Goal: Check status

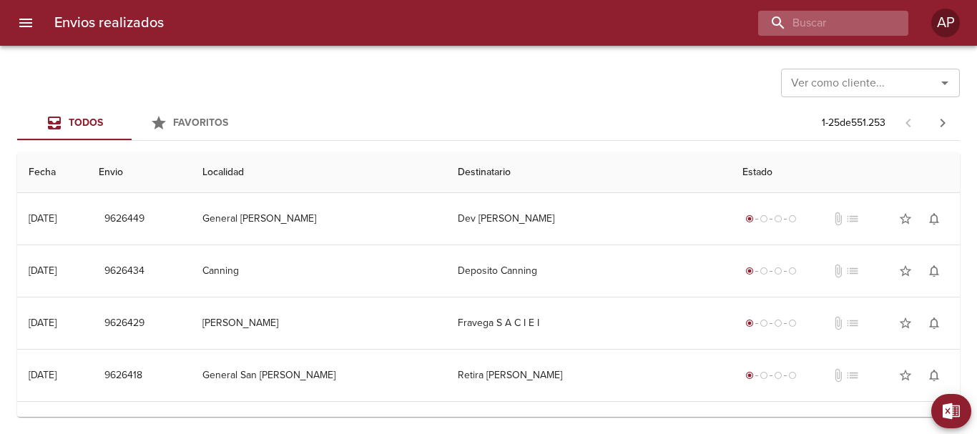
click at [848, 10] on div "Envios realizados AP" at bounding box center [488, 23] width 977 height 46
click at [848, 14] on input "buscar" at bounding box center [792, 23] width 183 height 25
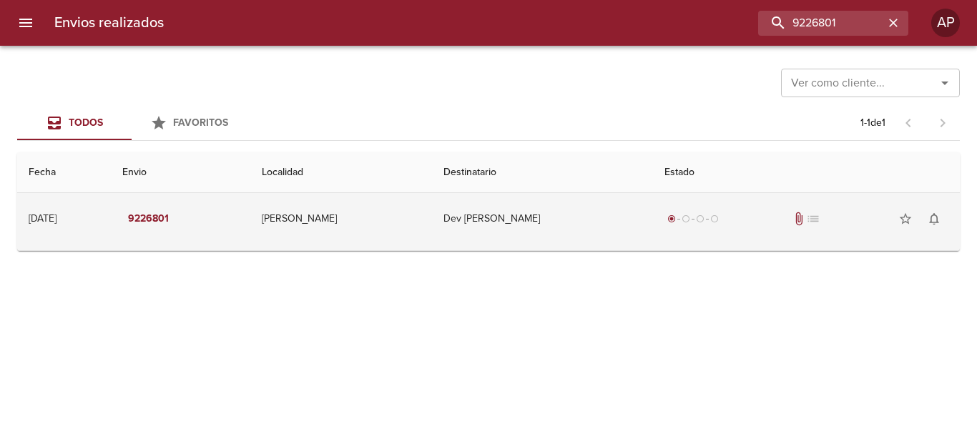
click at [734, 233] on div "radio_button_checked radio_button_unchecked radio_button_unchecked radio_button…" at bounding box center [807, 219] width 284 height 29
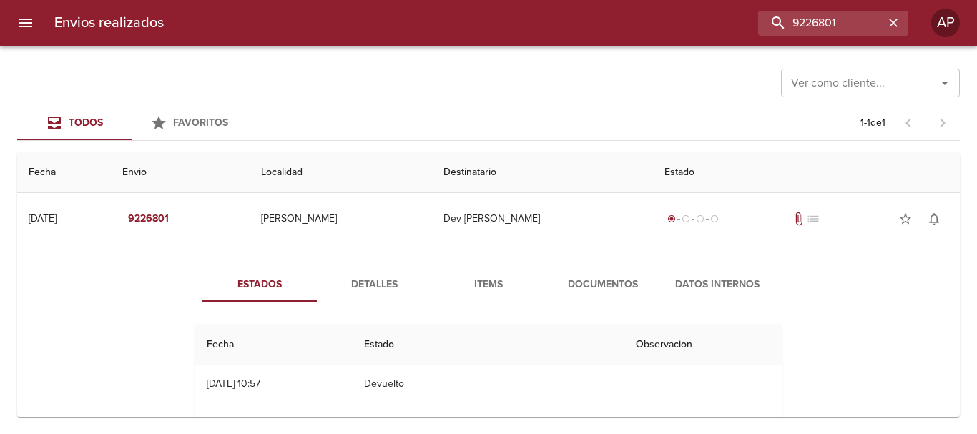
click at [607, 272] on button "Documentos" at bounding box center [603, 285] width 114 height 34
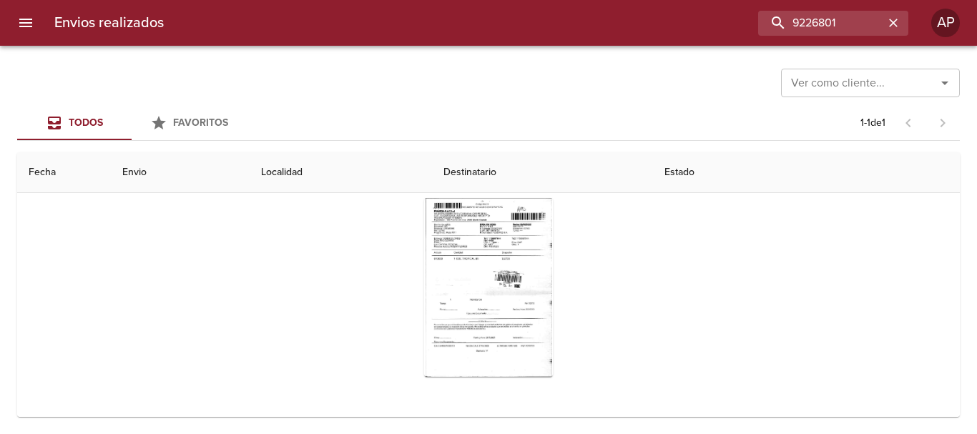
scroll to position [139, 0]
click at [872, 12] on input "9226801" at bounding box center [792, 23] width 183 height 25
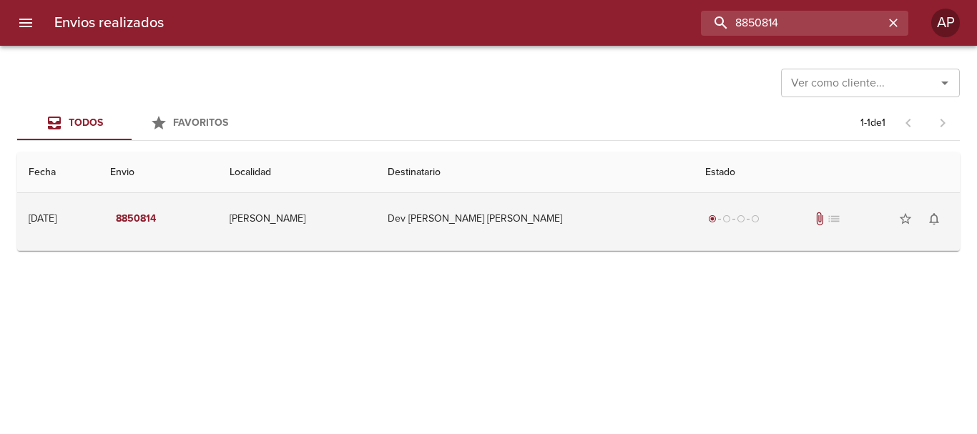
scroll to position [0, 0]
click at [751, 221] on span "radio_button_unchecked" at bounding box center [755, 219] width 9 height 9
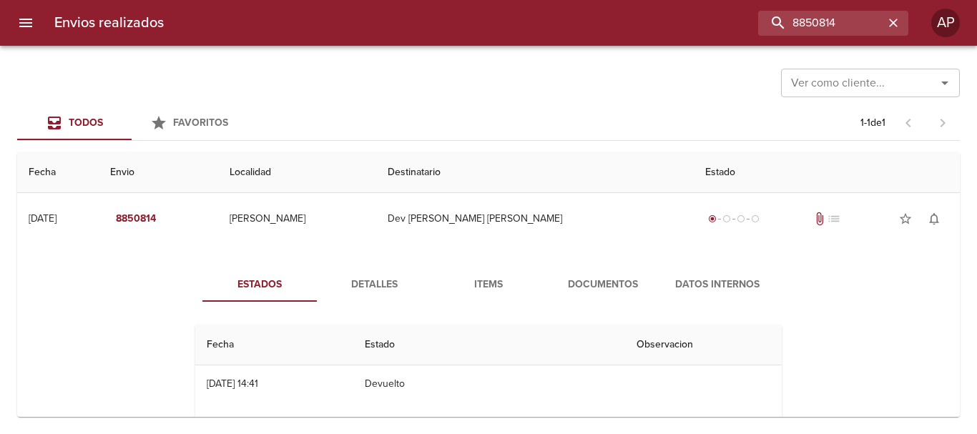
click at [599, 283] on span "Documentos" at bounding box center [603, 285] width 97 height 18
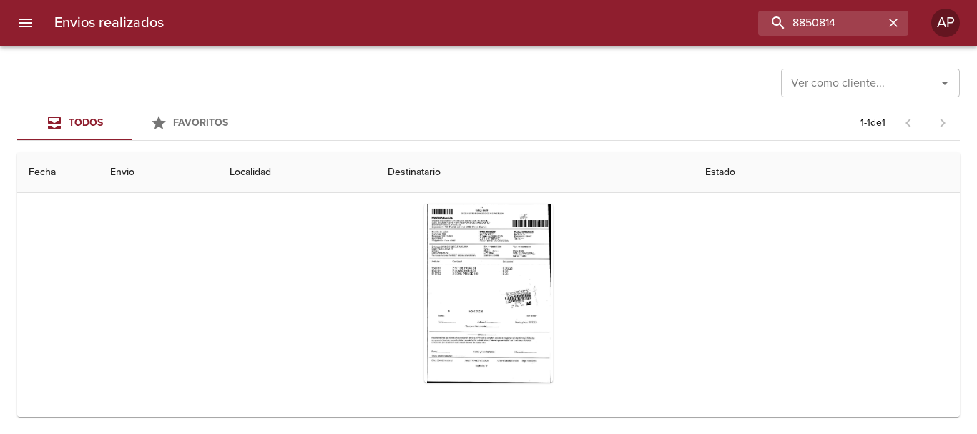
scroll to position [139, 0]
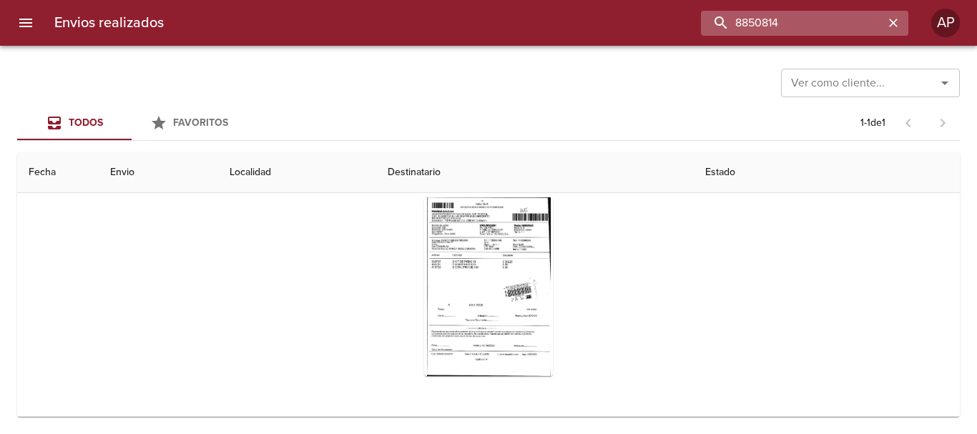
click at [849, 14] on input "8850814" at bounding box center [792, 23] width 183 height 25
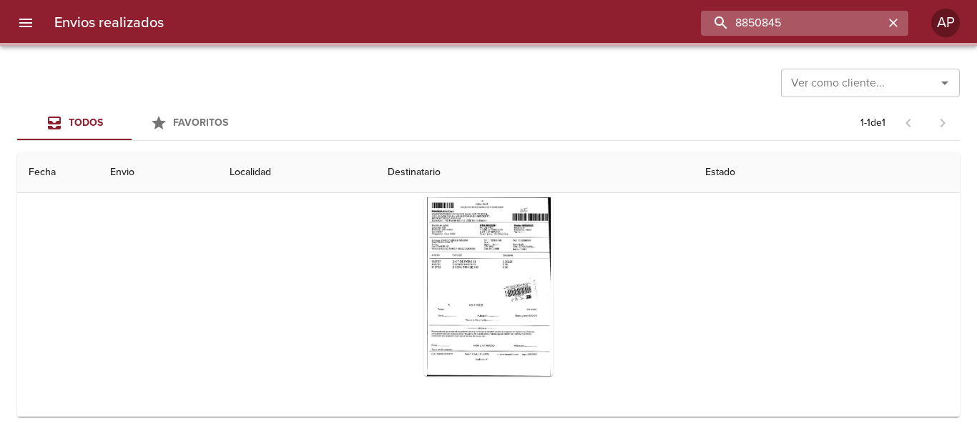
scroll to position [0, 0]
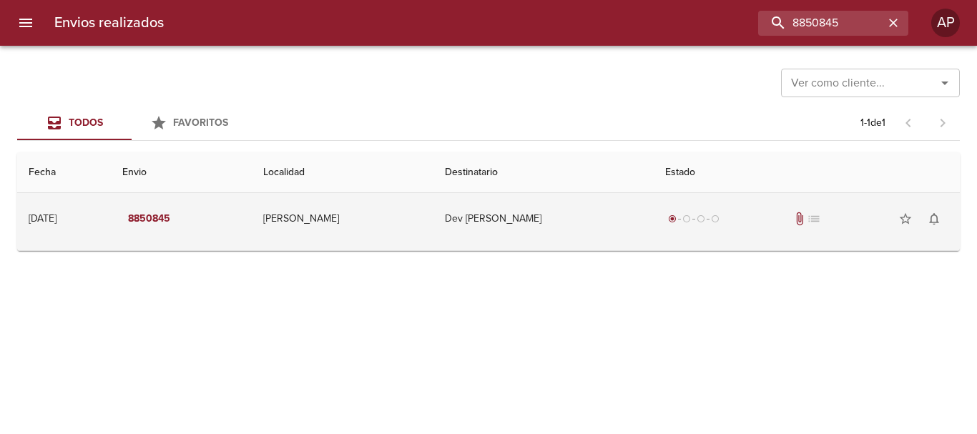
click at [747, 213] on div "radio_button_checked radio_button_unchecked radio_button_unchecked radio_button…" at bounding box center [806, 219] width 283 height 29
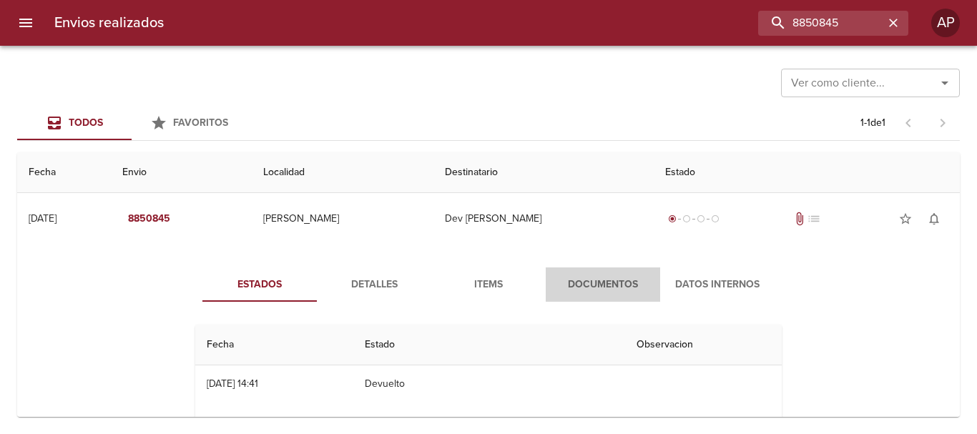
click at [611, 271] on button "Documentos" at bounding box center [603, 285] width 114 height 34
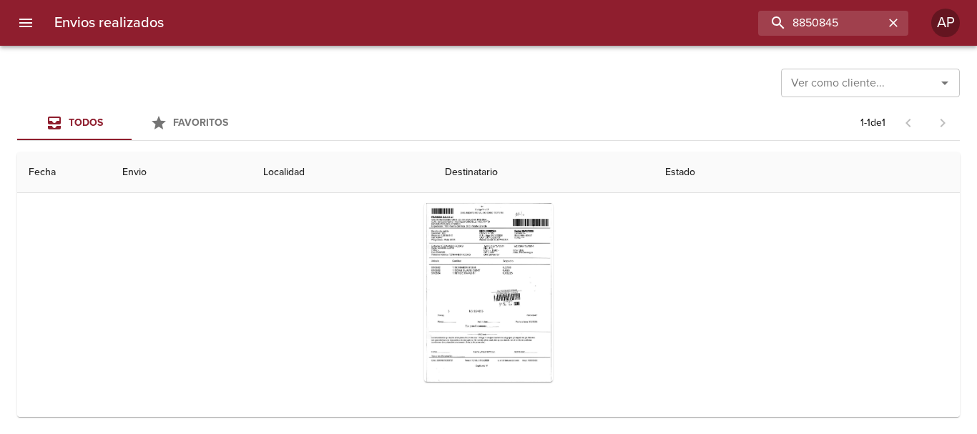
scroll to position [139, 0]
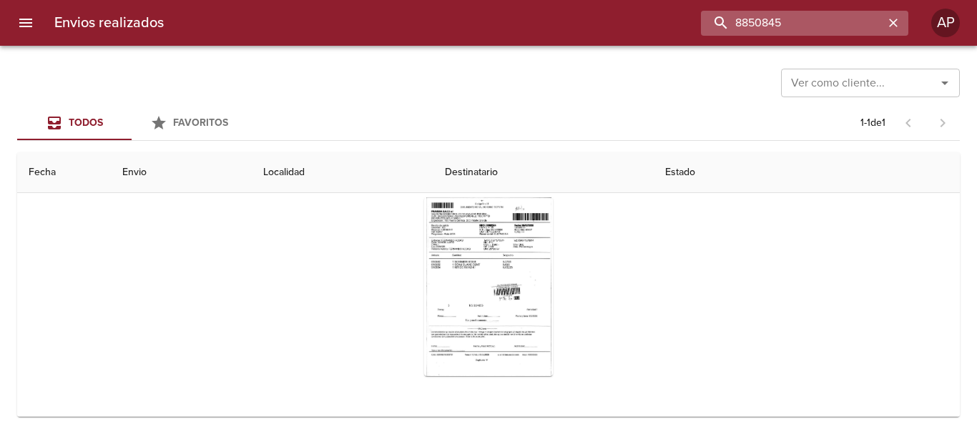
click at [862, 18] on input "8850845" at bounding box center [792, 23] width 183 height 25
type input "8850833"
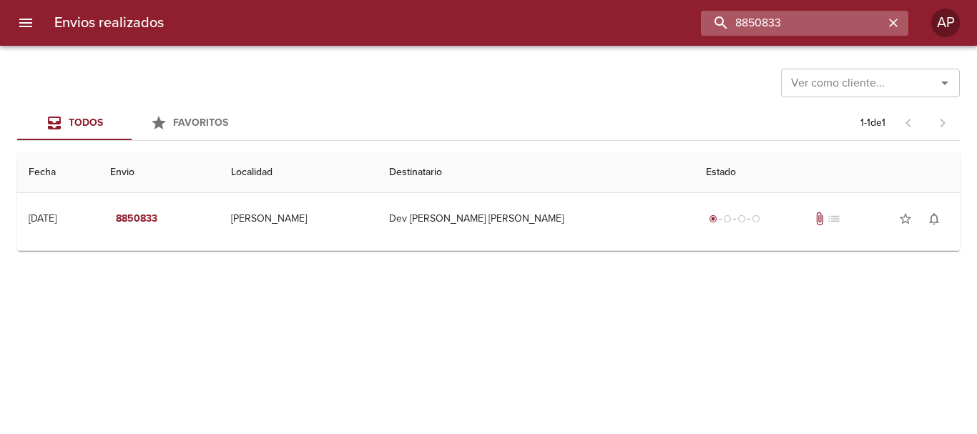
scroll to position [0, 0]
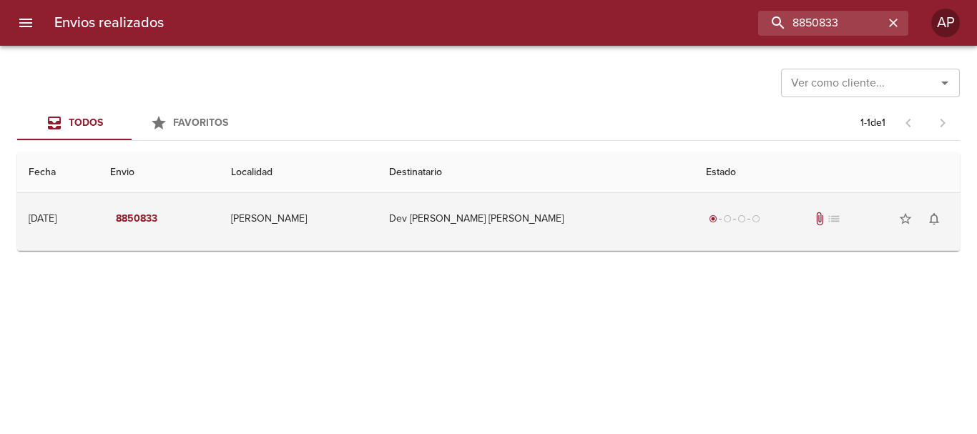
drag, startPoint x: 773, startPoint y: 228, endPoint x: 764, endPoint y: 221, distance: 11.2
click at [771, 228] on div "radio_button_checked radio_button_unchecked radio_button_unchecked radio_button…" at bounding box center [827, 219] width 243 height 29
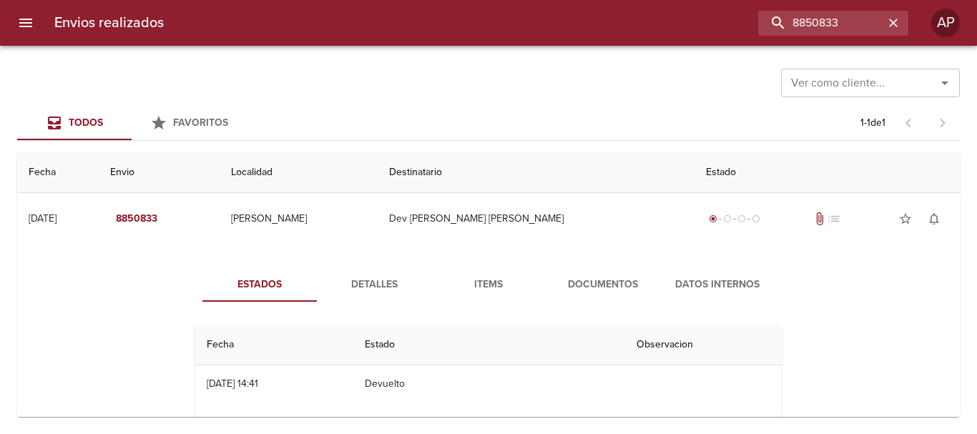
click at [584, 284] on span "Documentos" at bounding box center [603, 285] width 97 height 18
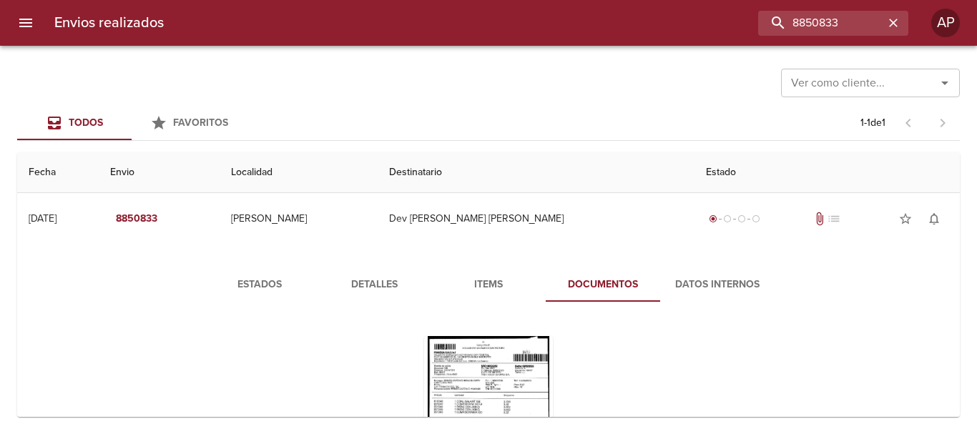
scroll to position [139, 0]
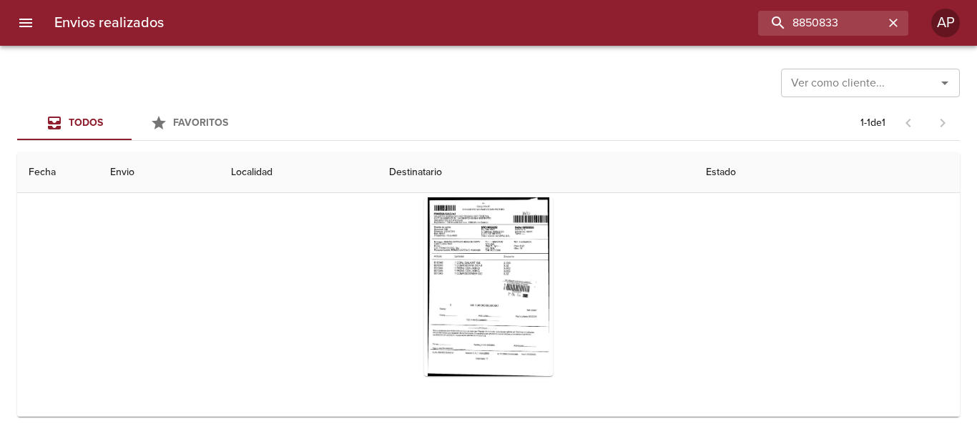
click at [702, 260] on div "Tabla de envíos del cliente" at bounding box center [488, 287] width 587 height 202
